Goal: Register for event/course

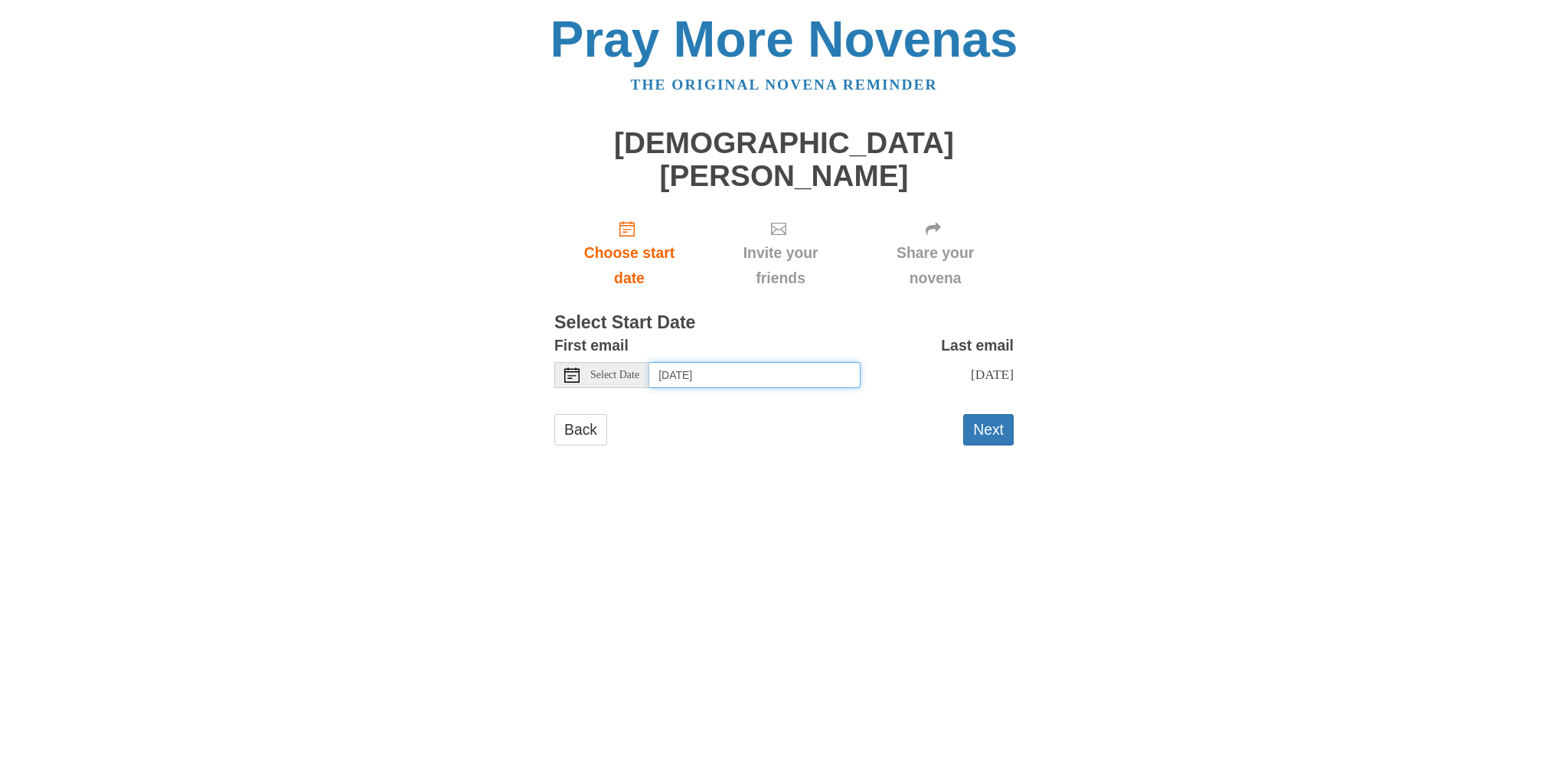
click at [776, 362] on input "Monday, October 13th" at bounding box center [754, 375] width 211 height 26
click at [765, 414] on div "Back Next" at bounding box center [784, 437] width 459 height 46
click at [982, 421] on button "Next" at bounding box center [987, 430] width 50 height 31
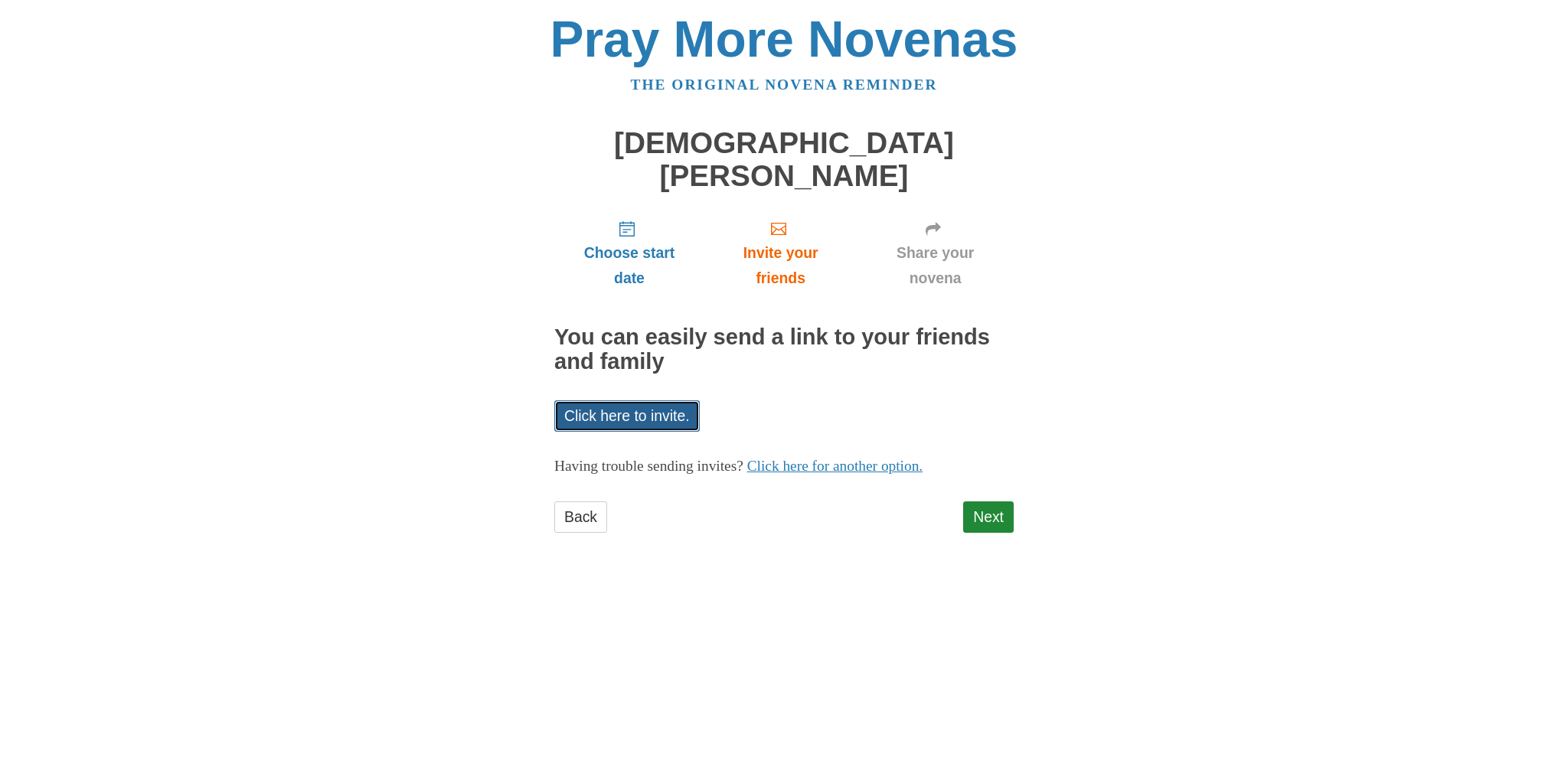
click at [615, 401] on link "Click here to invite." at bounding box center [626, 416] width 145 height 31
click at [819, 458] on link "Click here for another option." at bounding box center [835, 466] width 176 height 16
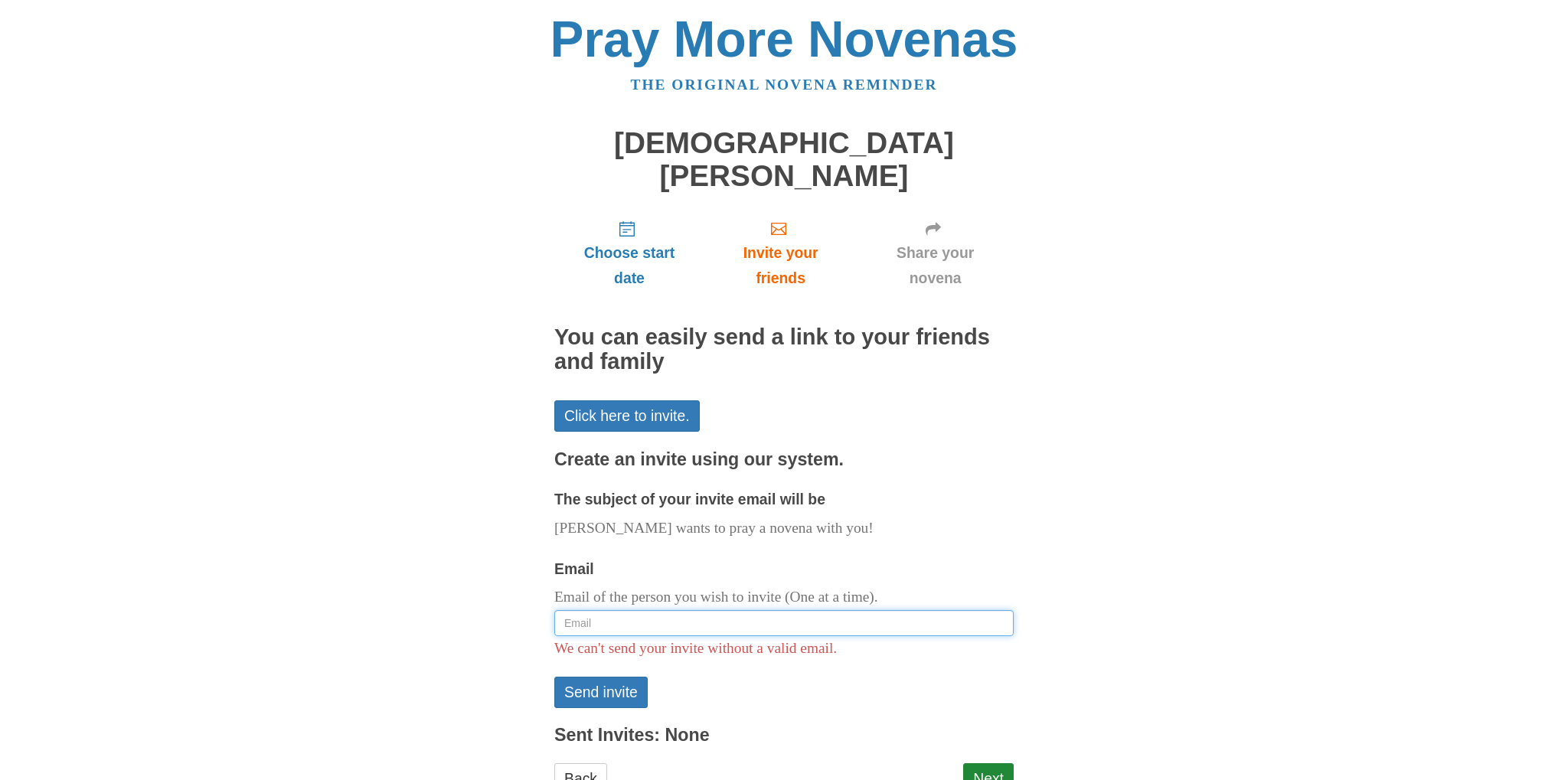
click at [677, 610] on input "Email" at bounding box center [784, 623] width 459 height 26
type input "[EMAIL_ADDRESS][DOMAIN_NAME]"
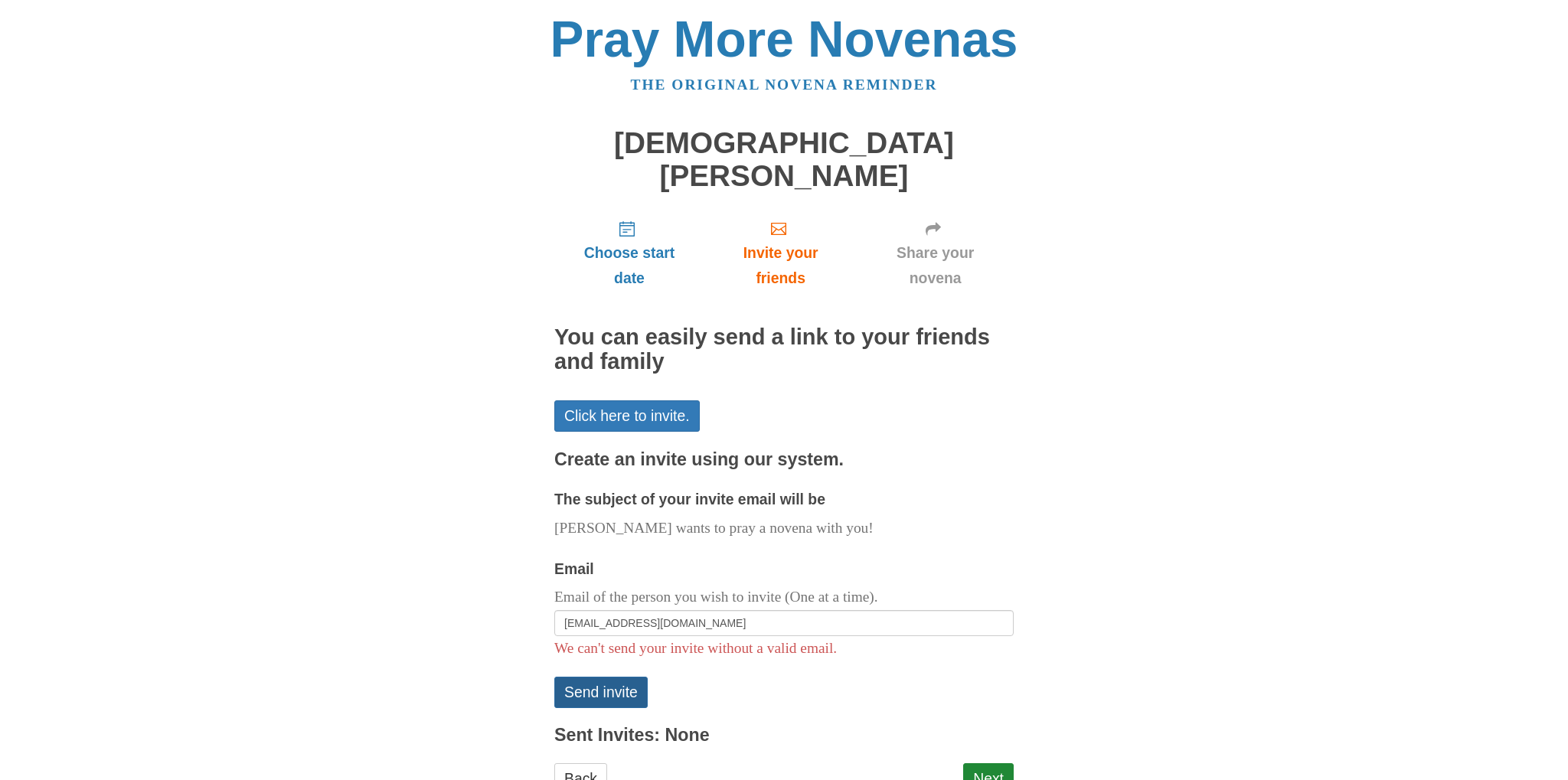
click at [604, 677] on button "Send invite" at bounding box center [601, 692] width 93 height 31
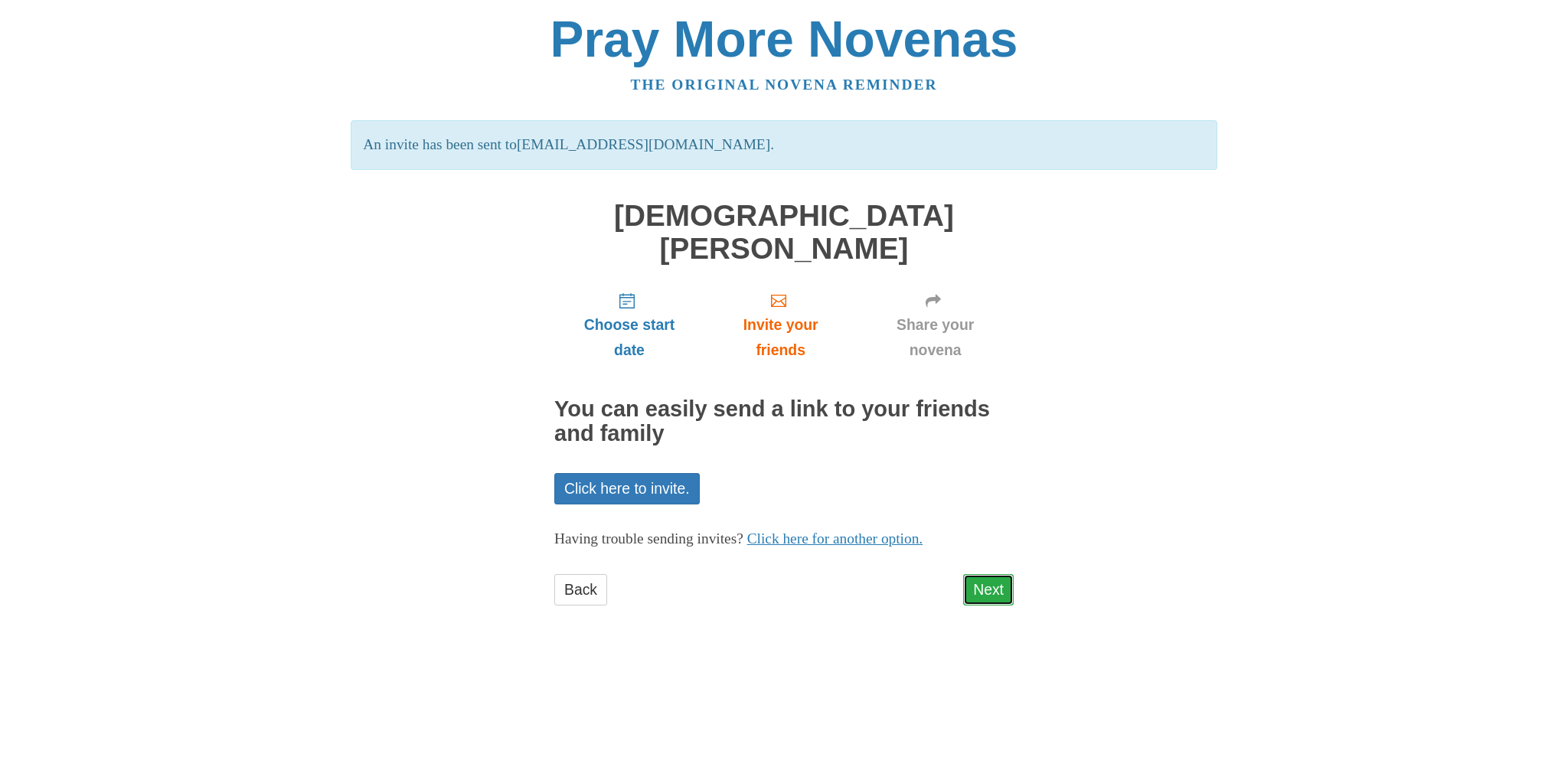
click at [997, 574] on link "Next" at bounding box center [987, 590] width 50 height 31
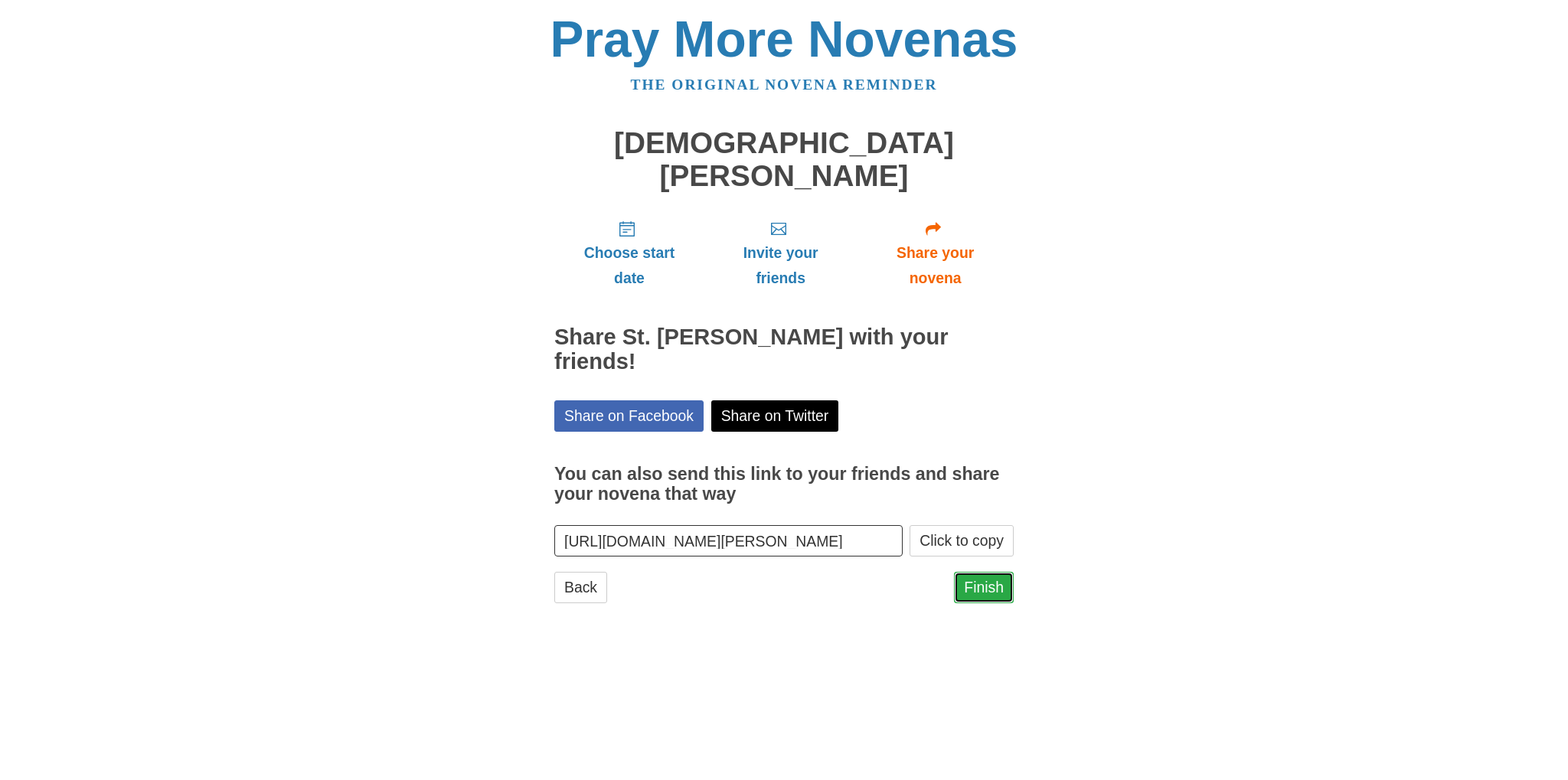
click at [978, 572] on link "Finish" at bounding box center [983, 587] width 59 height 31
